Goal: Transaction & Acquisition: Obtain resource

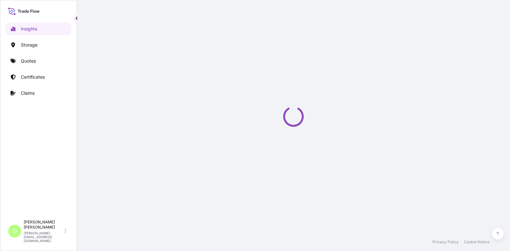
select select "2025"
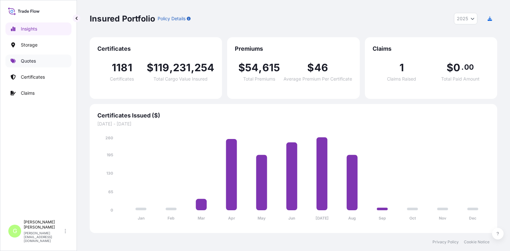
click at [23, 57] on link "Quotes" at bounding box center [38, 60] width 66 height 13
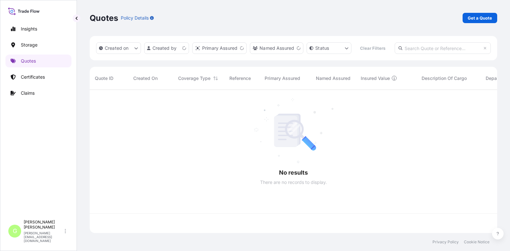
scroll to position [126, 403]
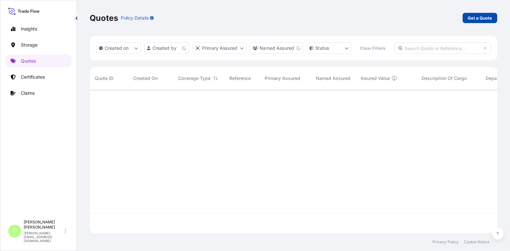
click at [479, 20] on p "Get a Quote" at bounding box center [480, 18] width 24 height 6
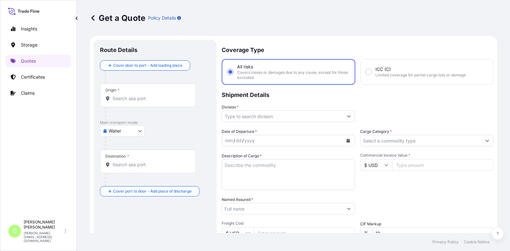
scroll to position [10, 0]
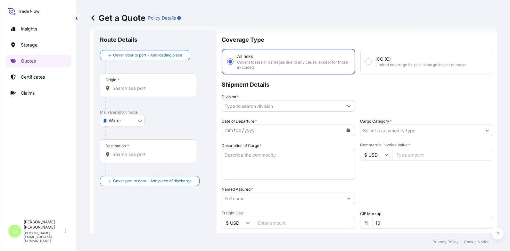
click at [102, 121] on body "Insights Storage Quotes Certificates Claims G [PERSON_NAME] [PERSON_NAME][EMAIL…" at bounding box center [255, 125] width 510 height 251
click at [114, 157] on div "Inland" at bounding box center [123, 160] width 40 height 12
select select "Inland"
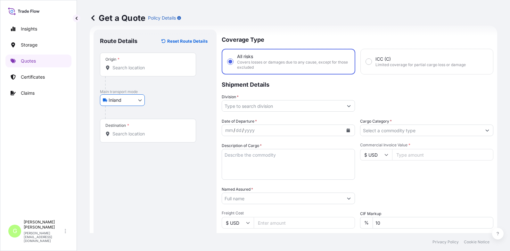
click at [266, 108] on input "Division *" at bounding box center [282, 106] width 121 height 12
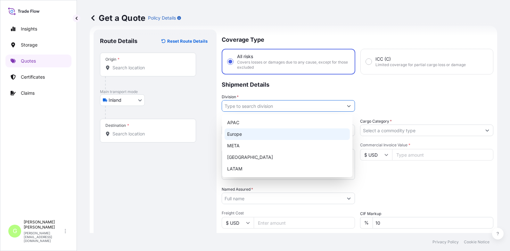
click at [233, 136] on div "Europe" at bounding box center [287, 134] width 125 height 12
type input "Europe"
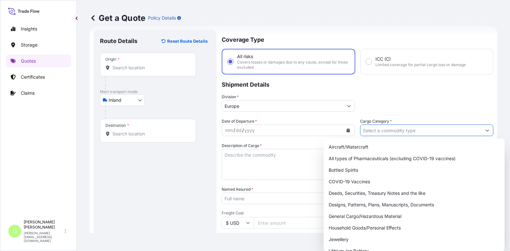
click at [417, 131] on input "Cargo Category *" at bounding box center [421, 130] width 121 height 12
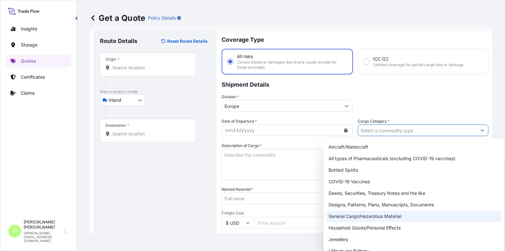
click at [357, 215] on div "General Cargo/Hazardous Material" at bounding box center [414, 216] width 176 height 12
type input "General Cargo/Hazardous Material"
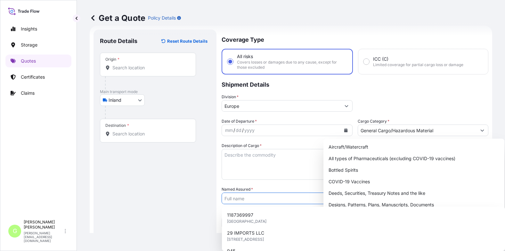
click at [235, 197] on input "Named Assured *" at bounding box center [281, 198] width 119 height 12
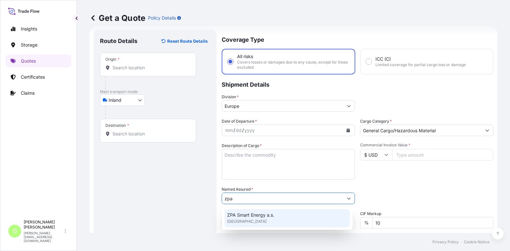
click at [257, 214] on span "ZPA Smart Energy a.s." at bounding box center [250, 215] width 47 height 6
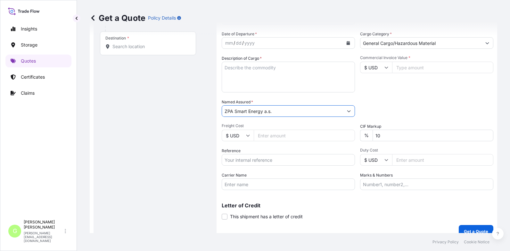
scroll to position [106, 0]
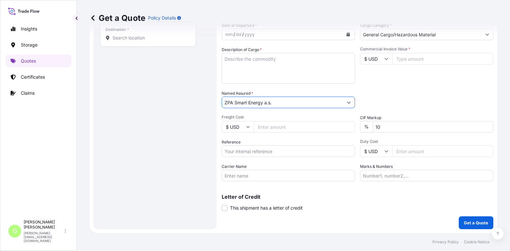
type input "ZPA Smart Energy a.s."
click at [240, 148] on input "Reference" at bounding box center [288, 151] width 133 height 12
paste input "25TIAKM0426"
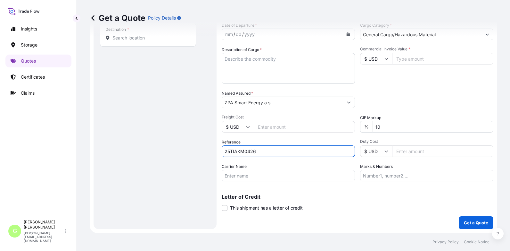
type input "25TIAKM0426"
click at [421, 58] on input "Commercial Invoice Value *" at bounding box center [442, 59] width 101 height 12
paste input "30750.0000"
type input "30750.0000"
click at [280, 125] on input "Freight Cost" at bounding box center [304, 127] width 101 height 12
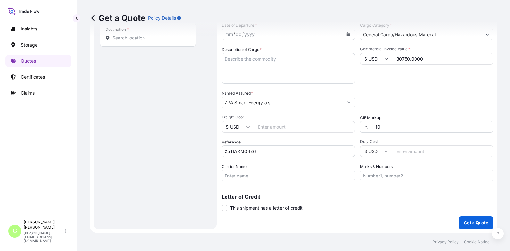
paste input "1555"
type input "1555"
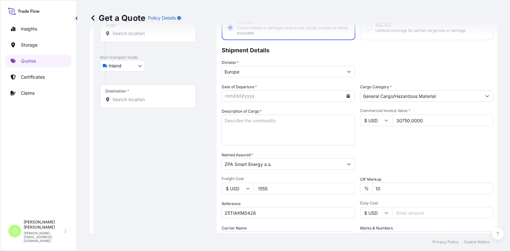
scroll to position [42, 0]
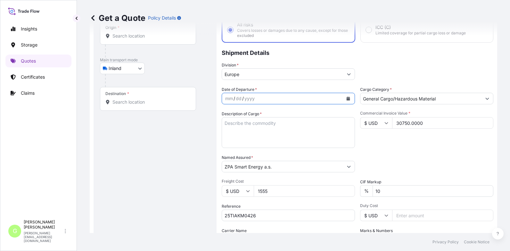
click at [348, 99] on icon "Calendar" at bounding box center [348, 98] width 4 height 4
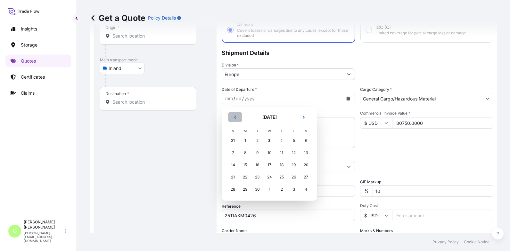
click at [238, 117] on button "Previous" at bounding box center [235, 117] width 14 height 10
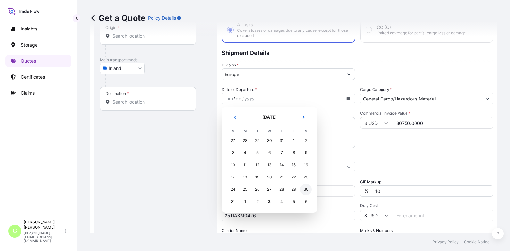
click at [306, 187] on div "30" at bounding box center [306, 189] width 12 height 12
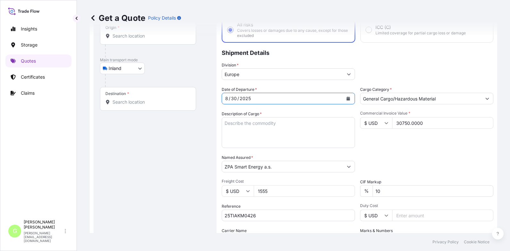
scroll to position [0, 0]
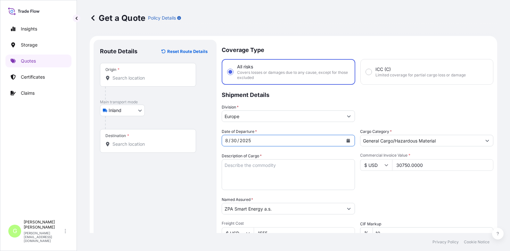
click at [130, 80] on input "Origin *" at bounding box center [150, 78] width 76 height 6
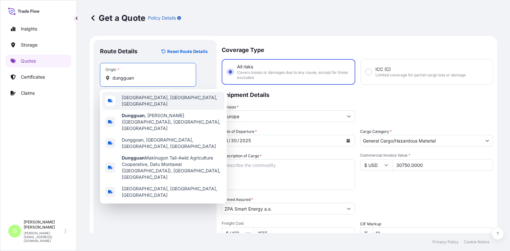
click at [142, 100] on span "[GEOGRAPHIC_DATA], [GEOGRAPHIC_DATA], [GEOGRAPHIC_DATA]" at bounding box center [172, 100] width 100 height 13
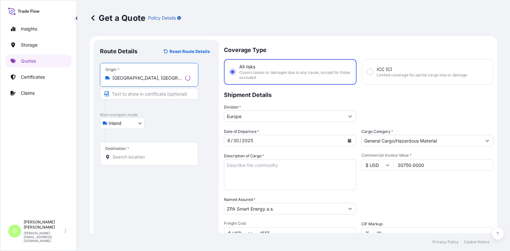
type input "[GEOGRAPHIC_DATA], [GEOGRAPHIC_DATA], [GEOGRAPHIC_DATA]"
drag, startPoint x: 137, startPoint y: 90, endPoint x: 131, endPoint y: 95, distance: 7.3
click at [137, 90] on input "Text to appear on certificate" at bounding box center [148, 94] width 96 height 12
click at [49, 144] on div "Insights Storage Quotes Certificates Claims" at bounding box center [38, 117] width 66 height 200
drag, startPoint x: 116, startPoint y: 96, endPoint x: 123, endPoint y: 85, distance: 13.2
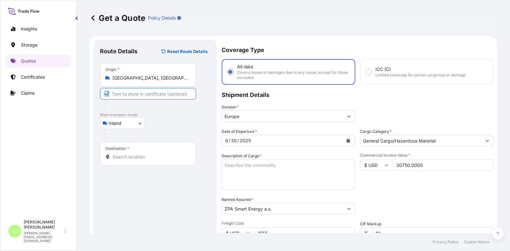
click at [116, 96] on input "Text to appear on certificate" at bounding box center [148, 94] width 96 height 12
type input "[GEOGRAPHIC_DATA], [GEOGRAPHIC_DATA]"
click at [118, 161] on div "Destination *" at bounding box center [148, 154] width 96 height 24
click at [118, 160] on input "Destination *" at bounding box center [150, 157] width 76 height 6
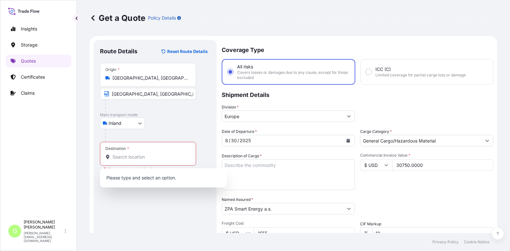
click at [9, 153] on div "Insights Storage Quotes Certificates Claims" at bounding box center [38, 117] width 66 height 200
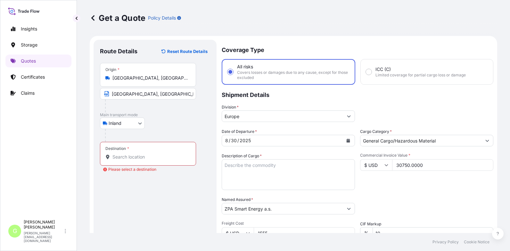
click at [132, 157] on input "Destination * Please select a destination" at bounding box center [150, 157] width 76 height 6
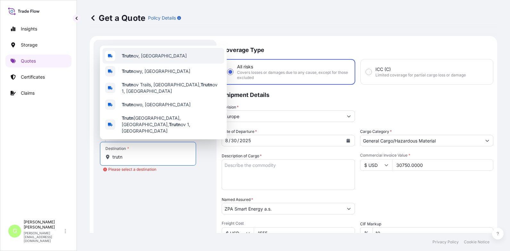
click at [135, 59] on span "Trutn ov, [GEOGRAPHIC_DATA]" at bounding box center [154, 56] width 65 height 6
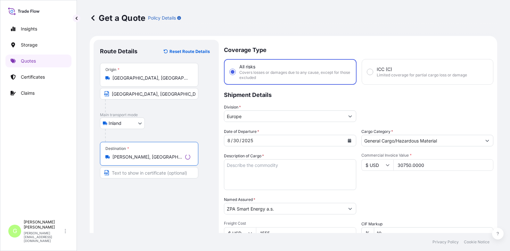
type input "[PERSON_NAME], [GEOGRAPHIC_DATA]"
click at [137, 175] on input "Text to appear on certificate" at bounding box center [149, 173] width 98 height 12
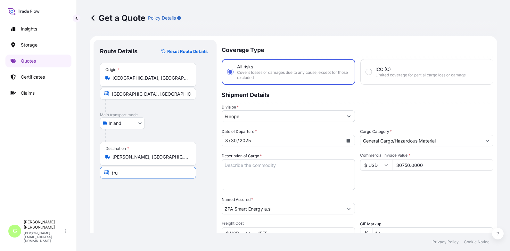
type input "Trutnov, [GEOGRAPHIC_DATA]"
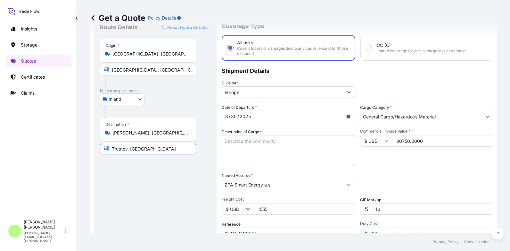
scroll to position [64, 0]
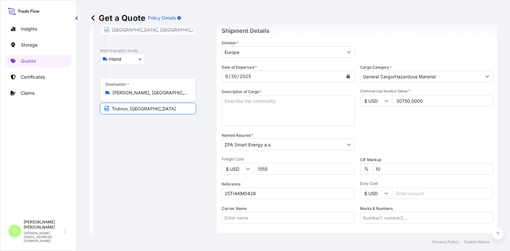
click at [233, 214] on input "Carrier Name" at bounding box center [288, 218] width 133 height 12
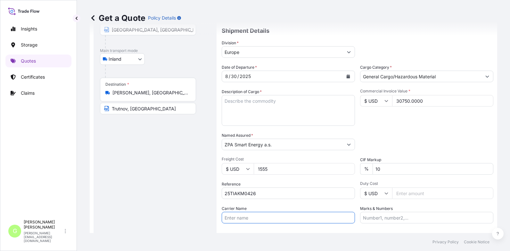
type input "CFS CESKA TREBOVA S.R.O."
click at [82, 126] on div "Get a Quote Policy Details Route Details Reset Route Details Place of loading R…" at bounding box center [293, 116] width 433 height 233
click at [230, 103] on textarea "Description of Cargo *" at bounding box center [288, 110] width 133 height 31
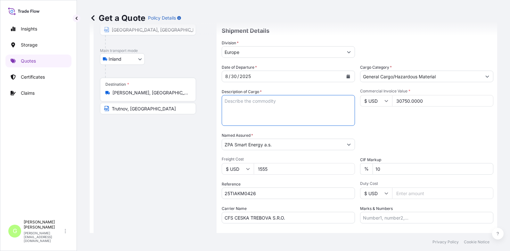
paste textarea "Bare printed circuit boards"
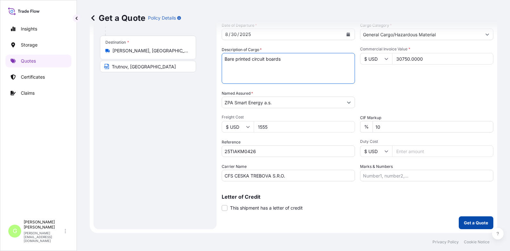
type textarea "Bare printed circuit boards"
click at [477, 223] on p "Get a Quote" at bounding box center [476, 222] width 24 height 6
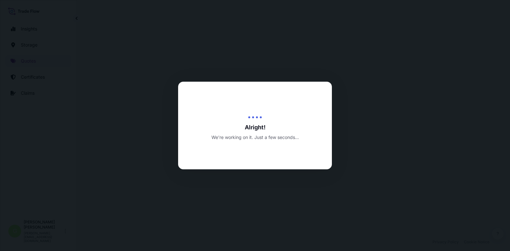
select select "Inland"
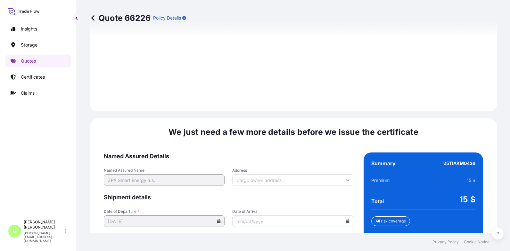
scroll to position [955, 0]
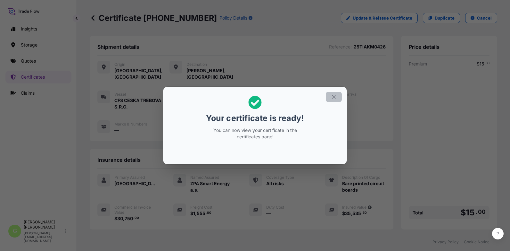
click at [332, 95] on icon "button" at bounding box center [334, 97] width 6 height 6
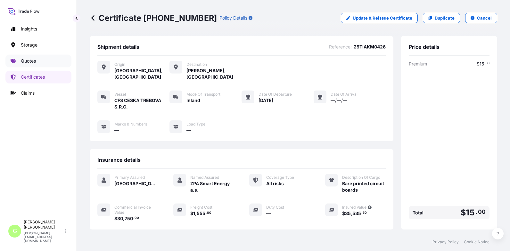
click at [25, 61] on p "Quotes" at bounding box center [28, 61] width 15 height 6
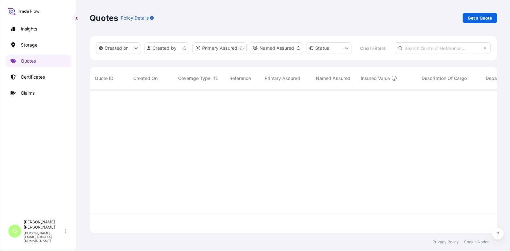
scroll to position [126, 403]
click at [483, 19] on p "Get a Quote" at bounding box center [480, 18] width 24 height 6
select select "Water"
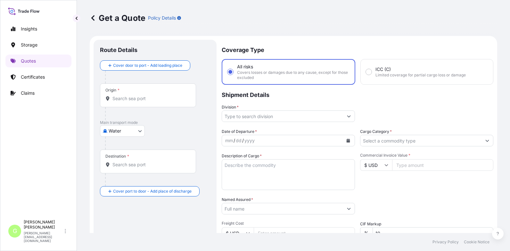
scroll to position [10, 0]
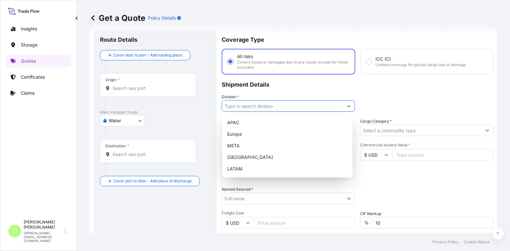
drag, startPoint x: 264, startPoint y: 104, endPoint x: 257, endPoint y: 119, distance: 16.2
click at [263, 104] on input "Division *" at bounding box center [282, 106] width 121 height 12
click at [238, 132] on div "Europe" at bounding box center [287, 134] width 125 height 12
type input "Europe"
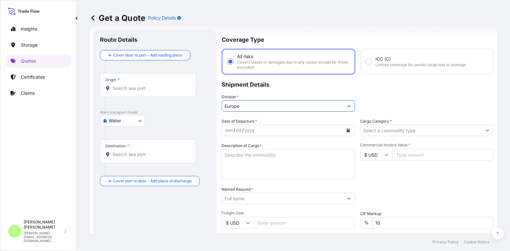
click at [379, 128] on input "Cargo Category *" at bounding box center [421, 130] width 121 height 12
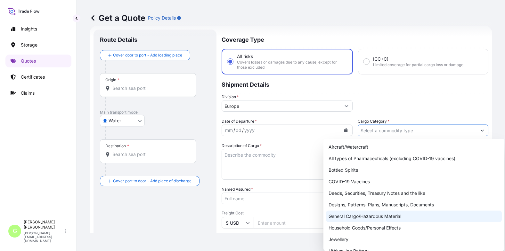
click at [342, 216] on div "General Cargo/Hazardous Material" at bounding box center [414, 216] width 176 height 12
type input "General Cargo/Hazardous Material"
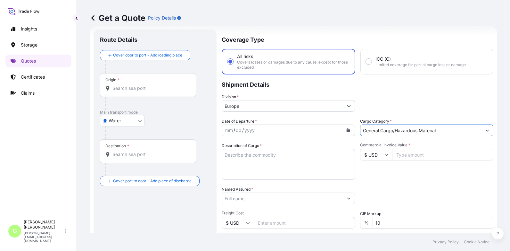
click at [262, 199] on input "Named Assured *" at bounding box center [282, 198] width 121 height 12
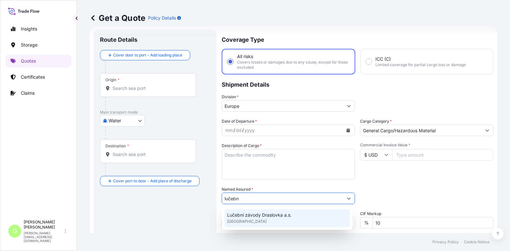
click at [241, 214] on span "Lučební závody Draslovka a.s." at bounding box center [259, 215] width 64 height 6
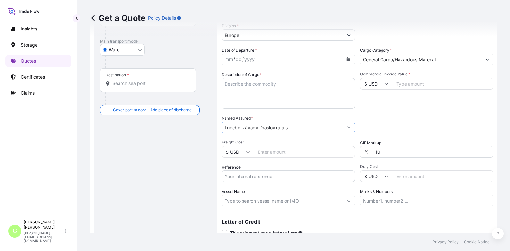
scroll to position [106, 0]
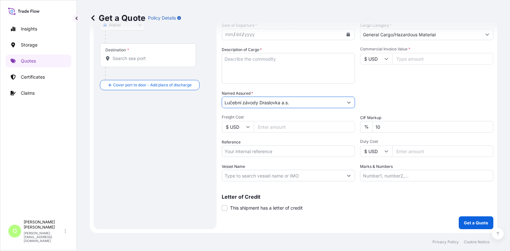
type input "Lučební závody Draslovka a.s."
click at [227, 151] on input "Reference" at bounding box center [288, 151] width 133 height 12
paste input "25SEAMG5597"
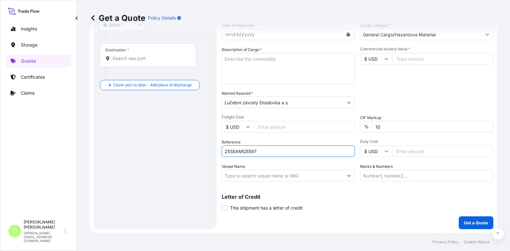
type input "25SEAMG5597"
click at [232, 54] on textarea "Description of Cargo *" at bounding box center [288, 68] width 133 height 31
paste textarea "SODIUM CYANIDE"
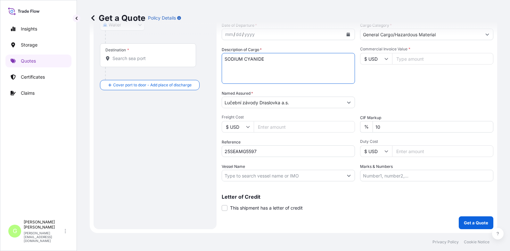
click at [232, 66] on textarea "SODIUM CYANIDE" at bounding box center [288, 68] width 133 height 31
paste textarea "MSDU1476645 MSNU1610564 MSDU1282130 MEDU5018514 TGBU1023942 MSCU3478237"
type textarea "SODIUM CYANIDE MSDU1476645 MSNU1610564 MSDU1282130 MEDU5018514 TGBU1023942 MSCU…"
click at [396, 59] on input "Commercial Invoice Value *" at bounding box center [442, 59] width 101 height 12
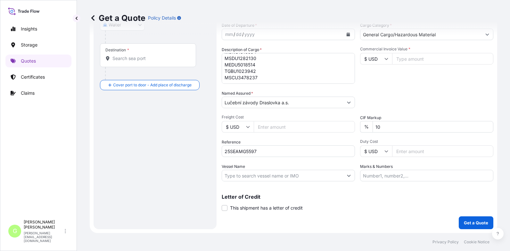
paste input "326400.0000"
click at [428, 52] on div "Commercial Invoice Value * $ USD 326400.0000" at bounding box center [426, 64] width 133 height 37
drag, startPoint x: 425, startPoint y: 59, endPoint x: 388, endPoint y: 59, distance: 37.2
click at [388, 59] on div "$ USD 326400.0000" at bounding box center [426, 59] width 133 height 12
paste input "2310"
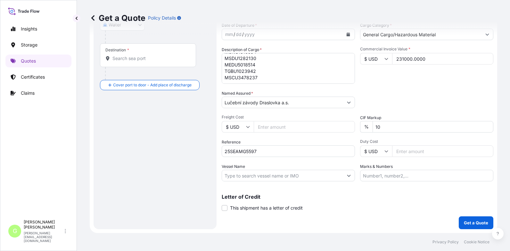
type input "231000.0000"
drag, startPoint x: 151, startPoint y: 124, endPoint x: 132, endPoint y: 77, distance: 51.5
click at [150, 124] on div "Route Details Cover door to port - Add loading place Place of loading Road / [G…" at bounding box center [155, 81] width 110 height 282
click at [344, 35] on div "Get a Quote Policy Details" at bounding box center [294, 18] width 408 height 36
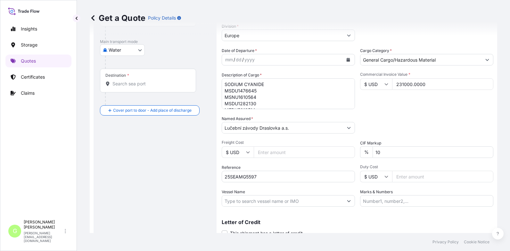
scroll to position [42, 0]
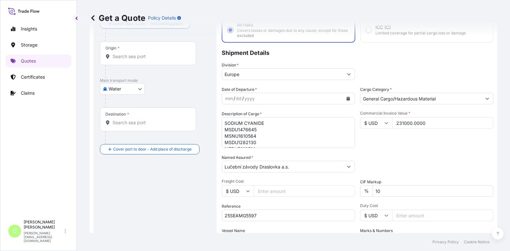
click at [347, 97] on icon "Calendar" at bounding box center [349, 98] width 4 height 4
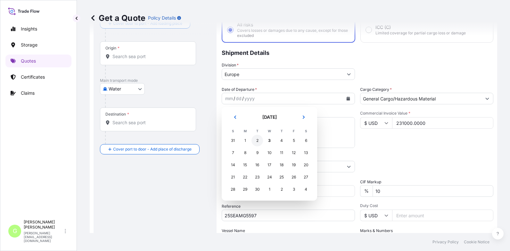
click at [258, 141] on div "2" at bounding box center [258, 141] width 12 height 12
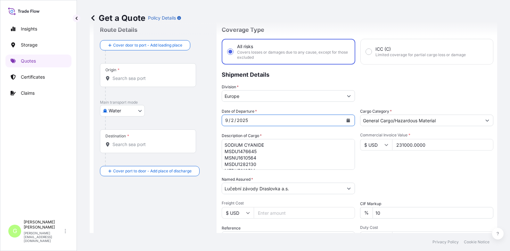
scroll to position [0, 0]
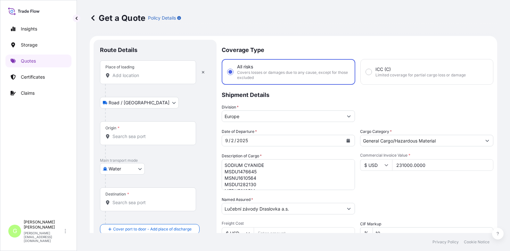
click at [132, 74] on input "Place of loading" at bounding box center [150, 75] width 76 height 6
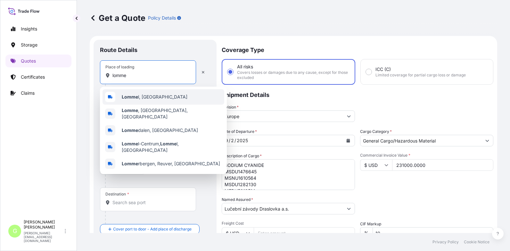
click at [137, 98] on b "Lomme" at bounding box center [130, 96] width 16 height 5
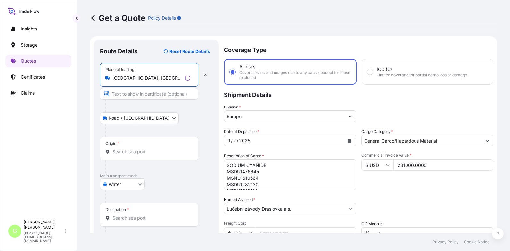
type input "[GEOGRAPHIC_DATA], [GEOGRAPHIC_DATA]"
click at [132, 95] on input "Text to appear on certificate" at bounding box center [149, 94] width 98 height 12
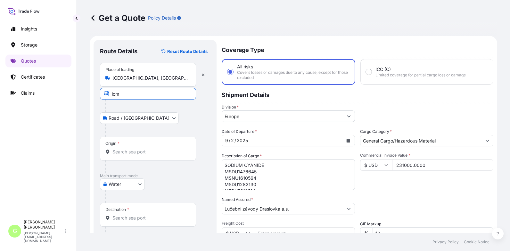
type input "[GEOGRAPHIC_DATA], [GEOGRAPHIC_DATA]"
click at [119, 160] on div "Origin *" at bounding box center [155, 155] width 110 height 37
drag, startPoint x: 119, startPoint y: 160, endPoint x: 64, endPoint y: 137, distance: 59.6
click at [50, 126] on div "Insights Storage Quotes Certificates Claims" at bounding box center [38, 117] width 66 height 200
click at [130, 144] on div "Origin *" at bounding box center [148, 149] width 96 height 24
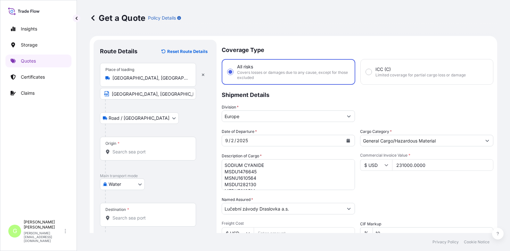
click at [130, 148] on input "Origin *" at bounding box center [150, 151] width 76 height 6
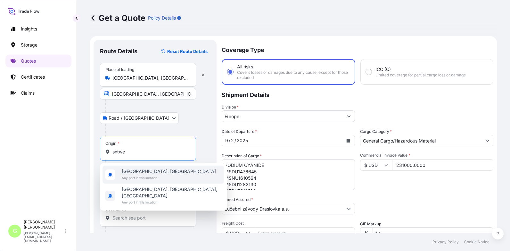
click at [154, 169] on span "[GEOGRAPHIC_DATA], [GEOGRAPHIC_DATA]" at bounding box center [169, 171] width 94 height 6
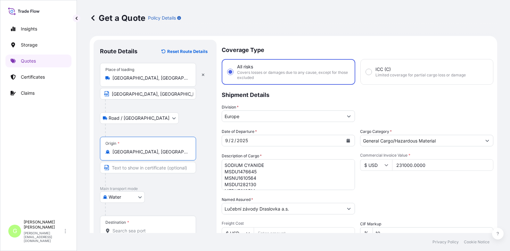
type input "[GEOGRAPHIC_DATA], [GEOGRAPHIC_DATA]"
click at [154, 170] on input "Text to appear on certificate" at bounding box center [148, 168] width 96 height 12
type input "[GEOGRAPHIC_DATA], [GEOGRAPHIC_DATA]"
click at [127, 220] on span "*" at bounding box center [128, 222] width 2 height 5
click at [127, 227] on input "Destination *" at bounding box center [150, 230] width 76 height 6
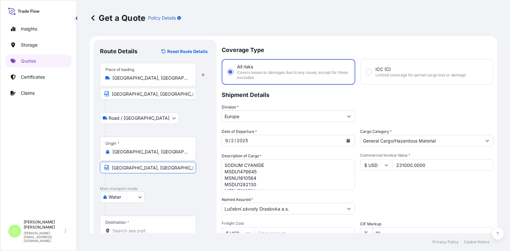
scroll to position [1, 0]
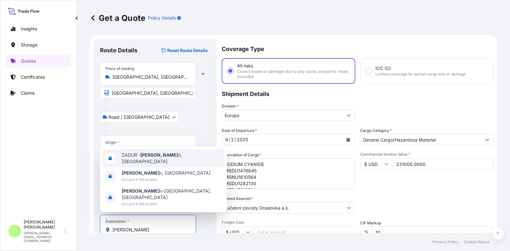
click at [139, 164] on span "ZADUR - [PERSON_NAME] n, [GEOGRAPHIC_DATA]" at bounding box center [172, 158] width 100 height 13
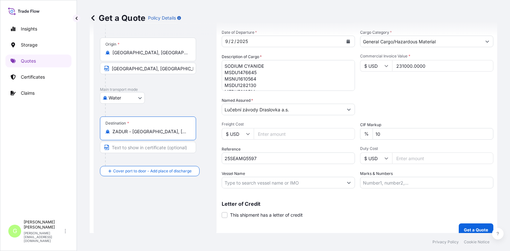
scroll to position [106, 0]
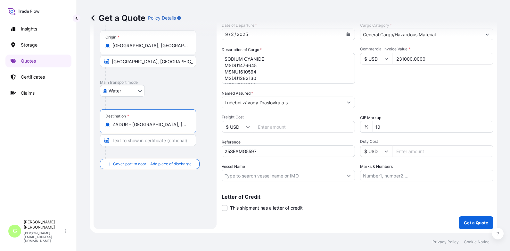
type input "ZADUR - [GEOGRAPHIC_DATA], [GEOGRAPHIC_DATA]"
click at [120, 141] on input "Text to appear on certificate" at bounding box center [148, 140] width 96 height 12
type input "[GEOGRAPHIC_DATA], [GEOGRAPHIC_DATA]"
click at [240, 178] on input "Vessel Name" at bounding box center [282, 176] width 121 height 12
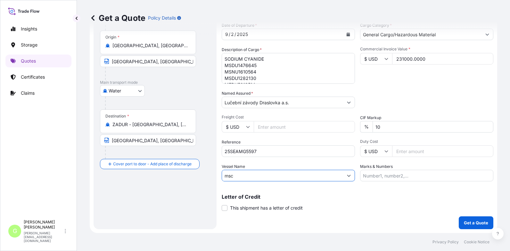
drag, startPoint x: 234, startPoint y: 178, endPoint x: 220, endPoint y: 179, distance: 14.2
click at [220, 179] on form "Route Details Reset Route Details Place of loading [GEOGRAPHIC_DATA], [GEOGRAPH…" at bounding box center [294, 81] width 408 height 303
paste input "MSC-MEDITERRANEAN SHIPPING COMPANY S A"
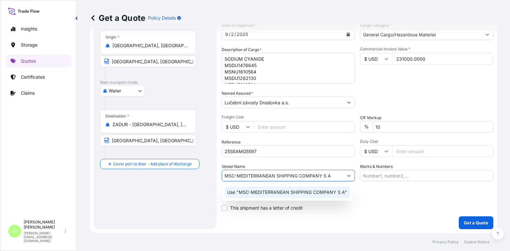
click at [261, 188] on div "Use "MSC-MEDITERRANEAN SHIPPING COMPANY S A"" at bounding box center [287, 192] width 125 height 12
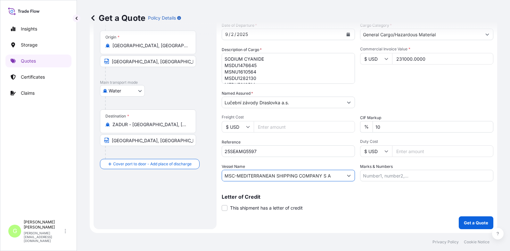
type input "MSC-MEDITERRANEAN SHIPPING COMPANY S A"
click at [38, 117] on div "Insights Storage Quotes Certificates Claims" at bounding box center [38, 117] width 66 height 200
drag, startPoint x: 63, startPoint y: 118, endPoint x: 132, endPoint y: 132, distance: 70.6
click at [63, 118] on div "Insights Storage Quotes Certificates Claims" at bounding box center [38, 117] width 66 height 200
click at [478, 220] on p "Get a Quote" at bounding box center [476, 222] width 24 height 6
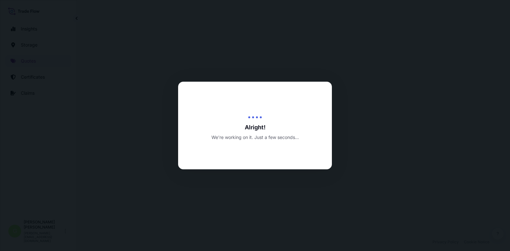
select select "Road / [GEOGRAPHIC_DATA]"
select select "Water"
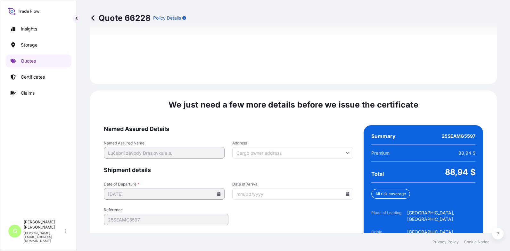
scroll to position [974, 0]
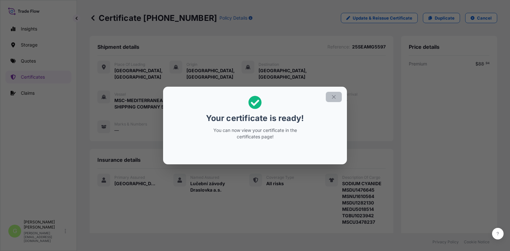
click at [333, 99] on icon "button" at bounding box center [334, 97] width 6 height 6
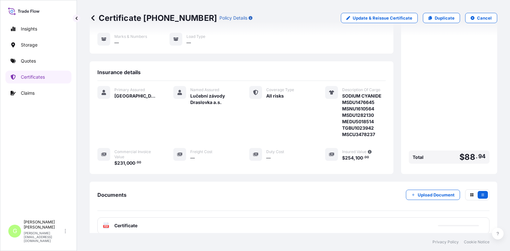
scroll to position [128, 0]
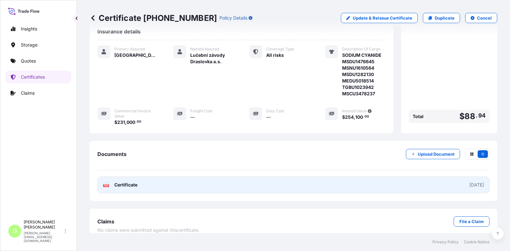
click at [127, 182] on span "Certificate" at bounding box center [125, 184] width 23 height 6
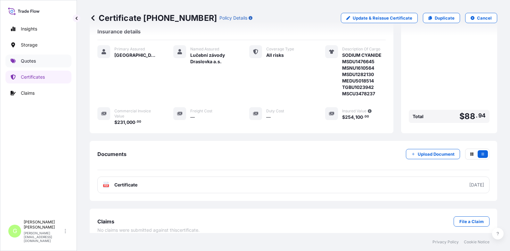
click at [35, 60] on p "Quotes" at bounding box center [28, 61] width 15 height 6
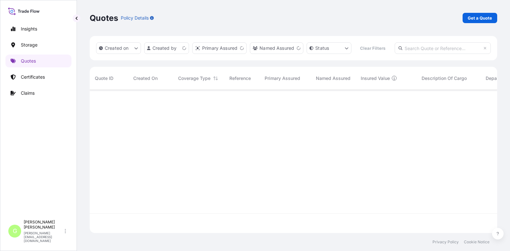
scroll to position [126, 403]
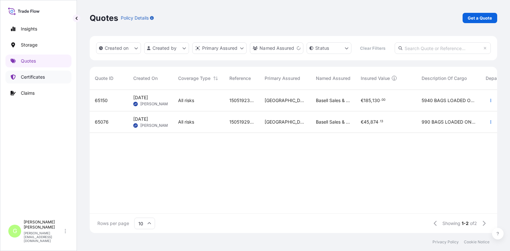
click at [19, 77] on link "Certificates" at bounding box center [38, 77] width 66 height 13
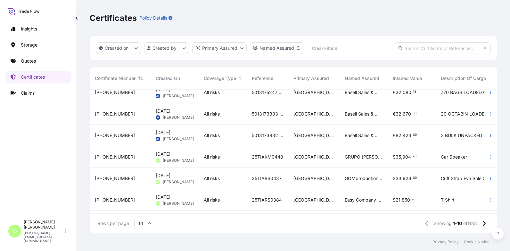
scroll to position [96, 0]
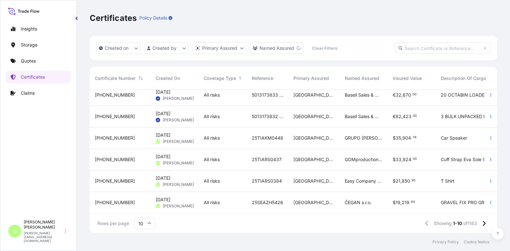
click at [102, 199] on span "[PHONE_NUMBER]" at bounding box center [115, 202] width 40 height 6
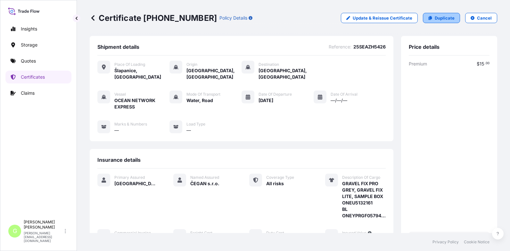
click at [435, 17] on p "Duplicate" at bounding box center [445, 18] width 20 height 6
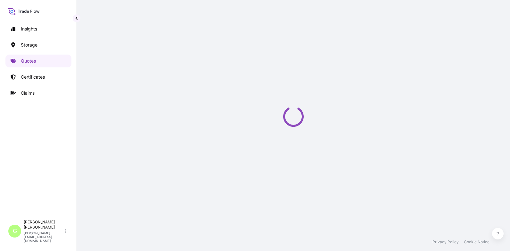
select select "Road / [GEOGRAPHIC_DATA]"
select select "Water"
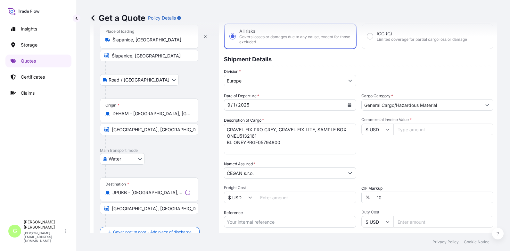
scroll to position [74, 0]
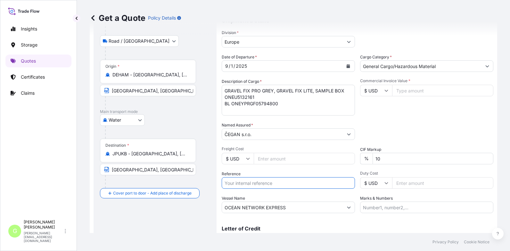
click at [237, 183] on input "Reference" at bounding box center [288, 183] width 133 height 12
paste input "25SEAZH5440"
type input "25SEAZH5440"
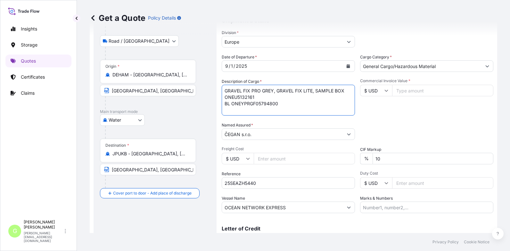
drag, startPoint x: 224, startPoint y: 90, endPoint x: 349, endPoint y: 90, distance: 124.4
click at [349, 90] on textarea "GRAVEL FIX PRO GREY, GRAVEL FIX LITE, SAMPLE BOX ONEU5132161 BL ONEYPRGF05794800" at bounding box center [288, 100] width 133 height 31
paste textarea "ravel Fix Lite-L-Grey, sample box, box"
drag, startPoint x: 255, startPoint y: 97, endPoint x: 222, endPoint y: 98, distance: 32.4
click at [222, 98] on textarea "GRAVEL FIX PRO GREY, GRAVEL FIX LITE, SAMPLE BOX ONEU5132161 BL ONEYPRGF05794800" at bounding box center [288, 100] width 133 height 31
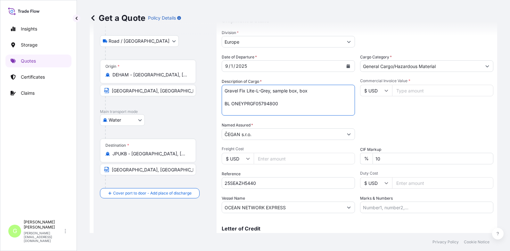
drag, startPoint x: 281, startPoint y: 105, endPoint x: 231, endPoint y: 104, distance: 50.3
click at [231, 104] on textarea "GRAVEL FIX PRO GREY, GRAVEL FIX LITE, SAMPLE BOX ONEU5132161 BL ONEYPRGF05794800" at bounding box center [288, 100] width 133 height 31
type textarea "Gravel Fix Lite-L-Grey, sample box, box BL"
click at [347, 65] on icon "Calendar" at bounding box center [349, 66] width 4 height 4
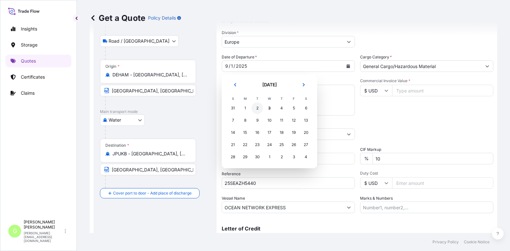
click at [257, 107] on div "2" at bounding box center [258, 108] width 12 height 12
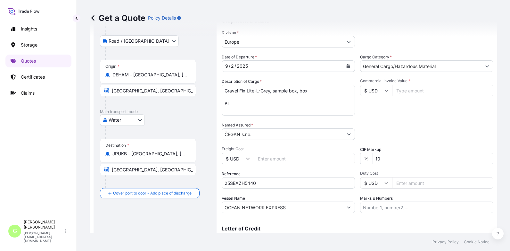
click at [403, 90] on input "Commercial Invoice Value *" at bounding box center [442, 91] width 101 height 12
paste input "19398.83"
type input "19398.83"
click at [227, 97] on textarea "GRAVEL FIX PRO GREY, GRAVEL FIX LITE, SAMPLE BOX ONEU5132161 BL ONEYPRGF05794800" at bounding box center [288, 100] width 133 height 31
paste textarea "TCNU4921349"
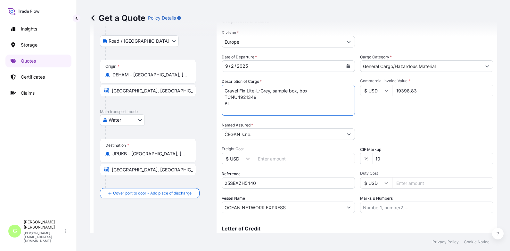
click at [236, 103] on textarea "GRAVEL FIX PRO GREY, GRAVEL FIX LITE, SAMPLE BOX ONEU5132161 BL ONEYPRGF05794800" at bounding box center [288, 100] width 133 height 31
drag, startPoint x: 459, startPoint y: 46, endPoint x: 437, endPoint y: 42, distance: 22.8
click at [459, 45] on div "Division * [GEOGRAPHIC_DATA]" at bounding box center [358, 38] width 272 height 18
click at [241, 101] on textarea "GRAVEL FIX PRO GREY, GRAVEL FIX LITE, SAMPLE BOX ONEU5132161 BL ONEYPRGF05794800" at bounding box center [288, 100] width 133 height 31
paste textarea "ONEYPRGF05826400"
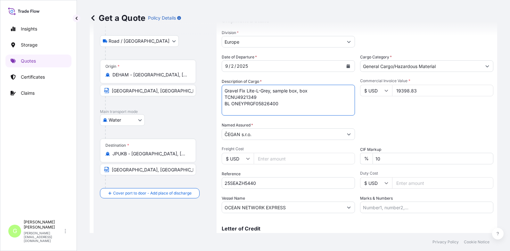
type textarea "Gravel Fix Lite-L-Grey, sample box, box TCNU4921349 BL ONEYPRGF05826400"
click at [84, 119] on div "Get a Quote Policy Details Route Details Place of loading [GEOGRAPHIC_DATA], [G…" at bounding box center [293, 116] width 433 height 233
click at [460, 28] on div "Get a Quote Policy Details" at bounding box center [294, 18] width 408 height 36
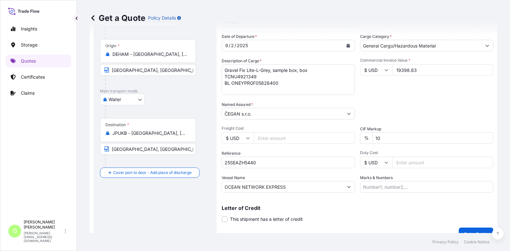
scroll to position [106, 0]
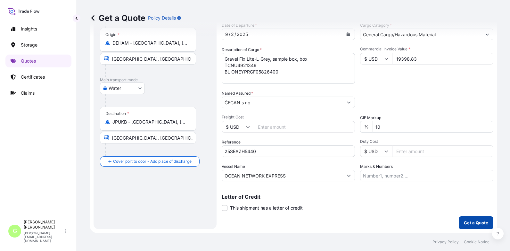
click at [465, 222] on p "Get a Quote" at bounding box center [476, 222] width 24 height 6
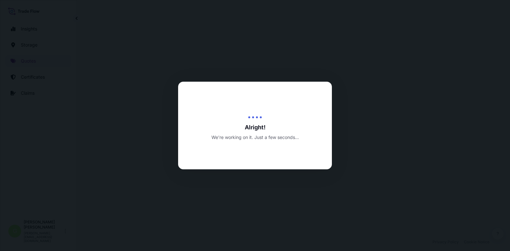
select select "Road / [GEOGRAPHIC_DATA]"
select select "Water"
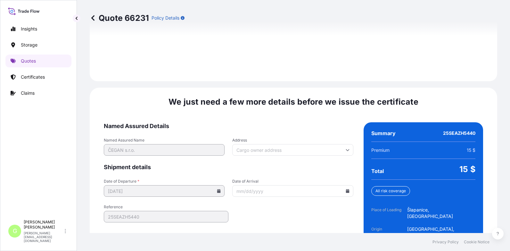
scroll to position [974, 0]
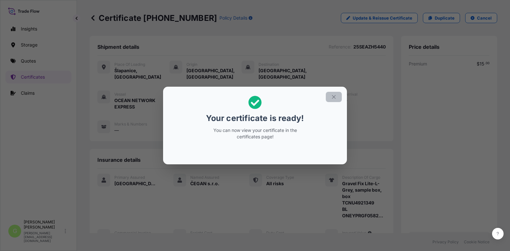
click at [335, 95] on icon "button" at bounding box center [334, 97] width 6 height 6
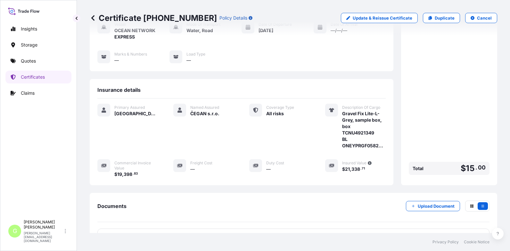
scroll to position [96, 0]
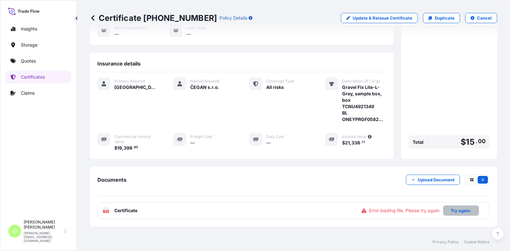
click at [451, 207] on p "Try again." at bounding box center [461, 210] width 21 height 6
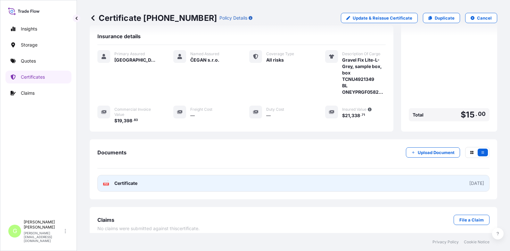
click at [131, 180] on span "Certificate" at bounding box center [125, 183] width 23 height 6
